Goal: Task Accomplishment & Management: Manage account settings

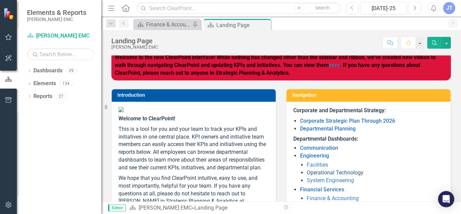
scroll to position [6, 0]
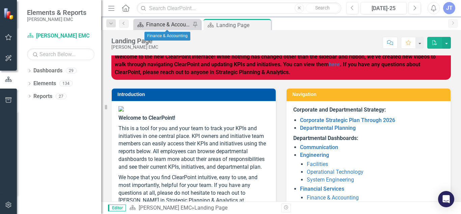
click at [153, 22] on div "Finance & Accounting" at bounding box center [168, 24] width 45 height 8
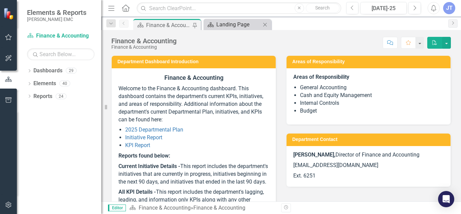
click at [225, 27] on div "Landing Page" at bounding box center [238, 24] width 45 height 8
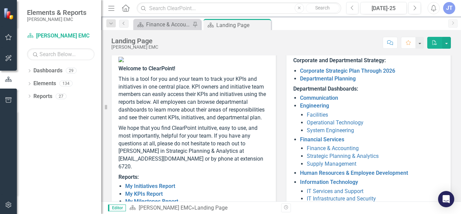
scroll to position [55, 0]
click at [316, 149] on link "Finance & Accounting" at bounding box center [333, 148] width 52 height 6
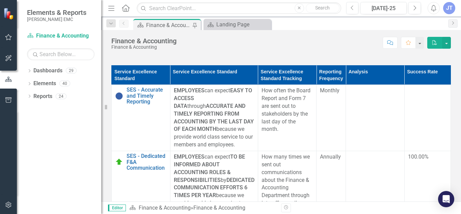
scroll to position [648, 0]
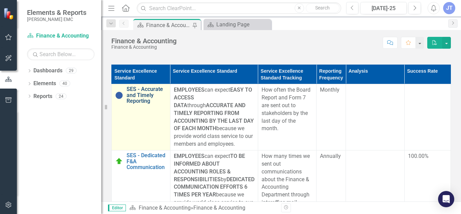
click at [145, 104] on link "SES - Accurate and Timely Reporting" at bounding box center [147, 95] width 40 height 18
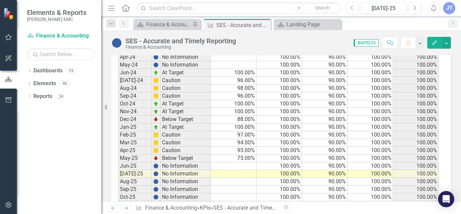
scroll to position [724, 0]
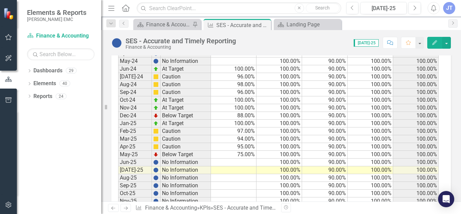
click at [231, 161] on td at bounding box center [234, 162] width 46 height 8
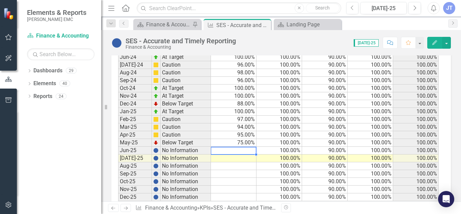
scroll to position [736, 0]
click at [229, 150] on td at bounding box center [234, 151] width 46 height 8
type textarea "86."
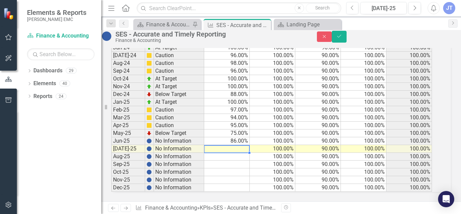
click at [240, 145] on td "86.00%" at bounding box center [227, 141] width 46 height 8
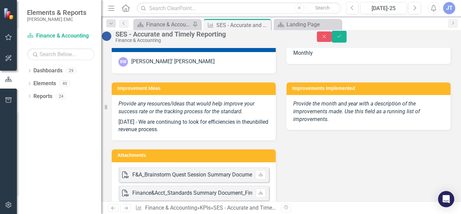
scroll to position [0, 0]
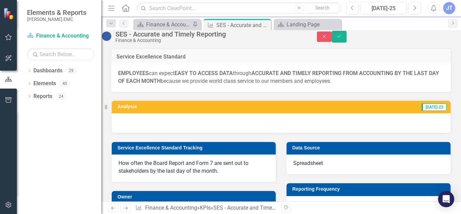
click at [226, 132] on div at bounding box center [281, 123] width 339 height 20
click at [328, 39] on icon "Close" at bounding box center [325, 36] width 6 height 5
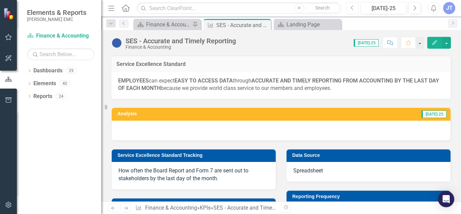
click at [356, 9] on button "Previous" at bounding box center [353, 8] width 12 height 12
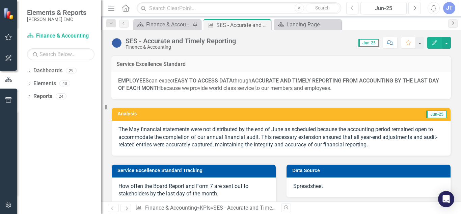
click at [415, 7] on icon "Next" at bounding box center [415, 8] width 4 height 6
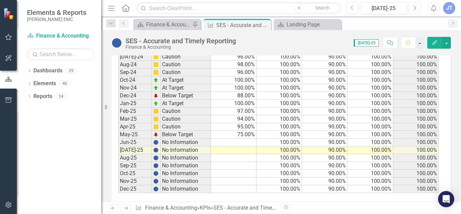
scroll to position [744, 0]
click at [267, 26] on icon "Close" at bounding box center [264, 24] width 7 height 5
